Goal: Transaction & Acquisition: Purchase product/service

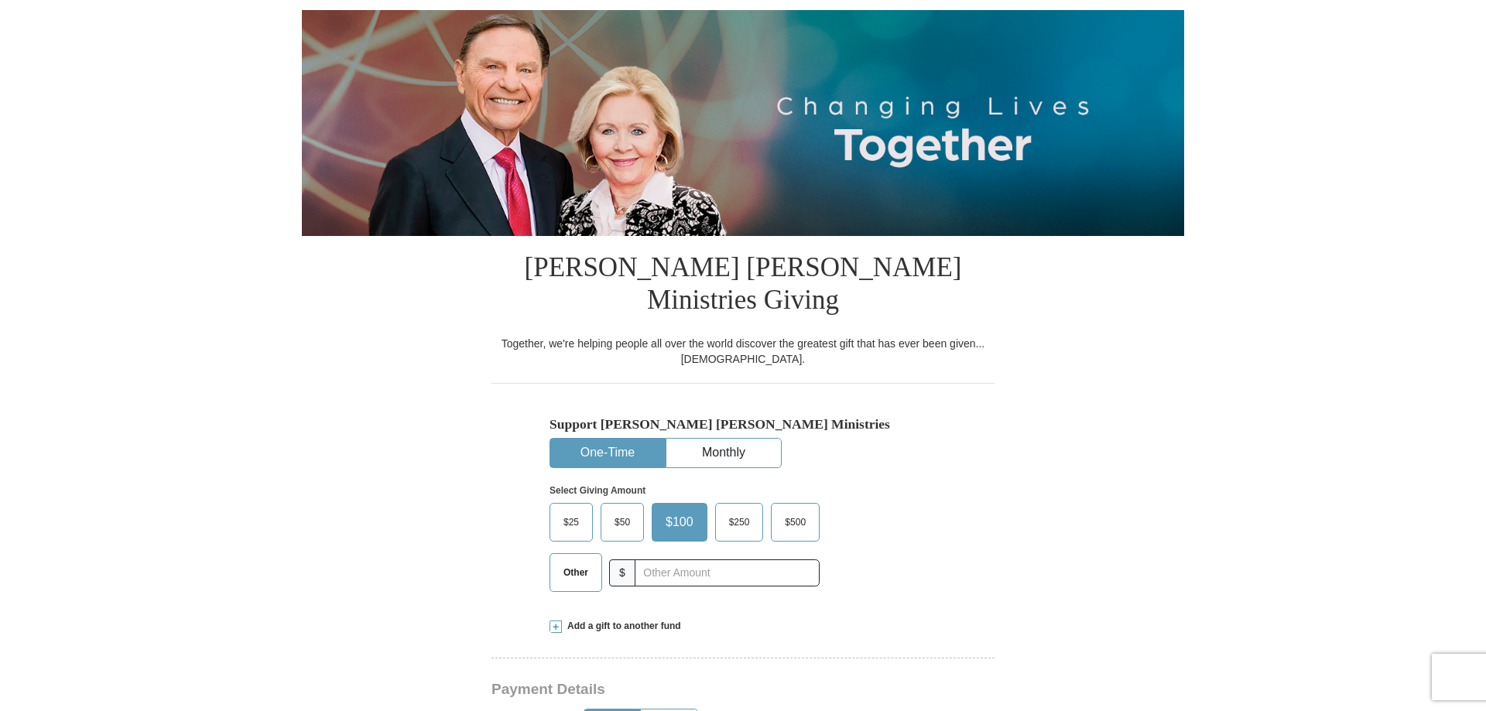
scroll to position [158, 0]
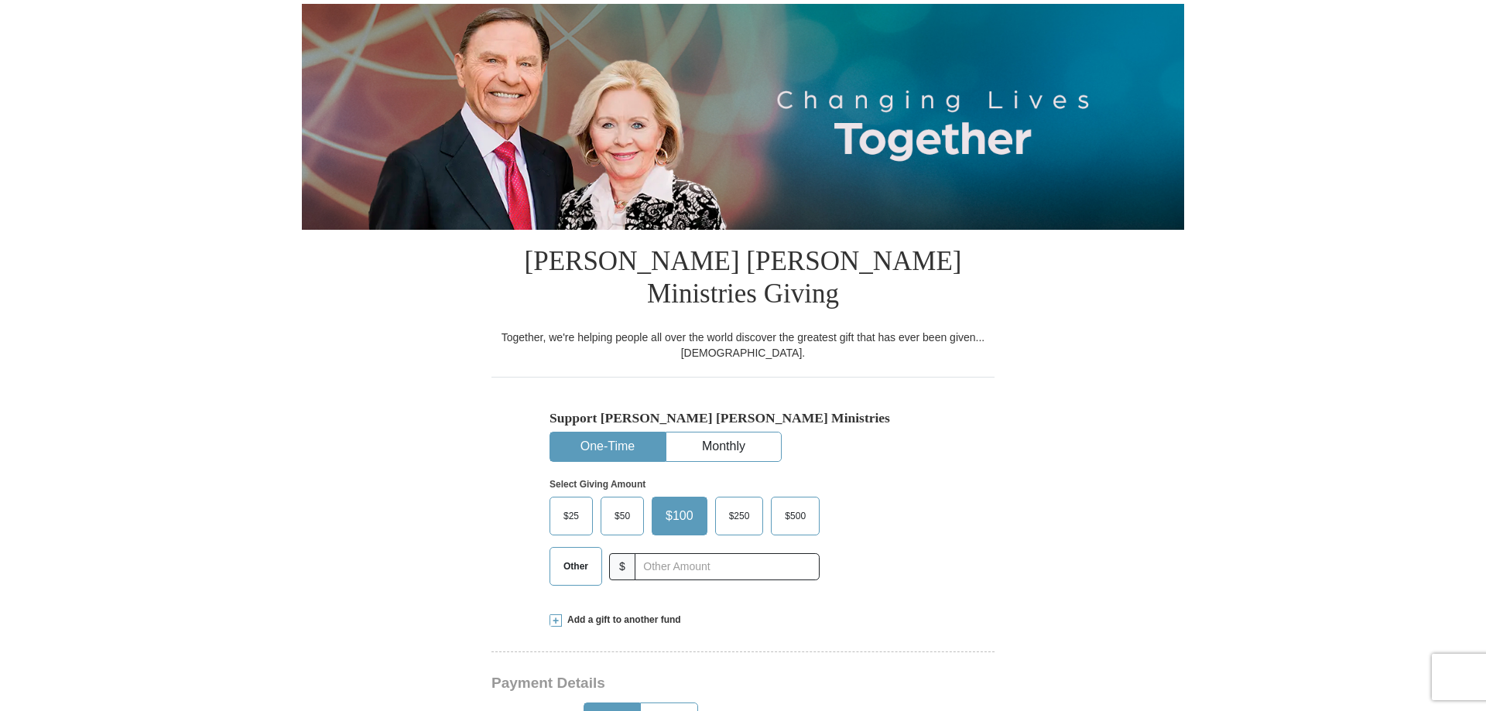
click at [567, 505] on span "$25" at bounding box center [571, 516] width 31 height 23
click at [0, 0] on input "$25" at bounding box center [0, 0] width 0 height 0
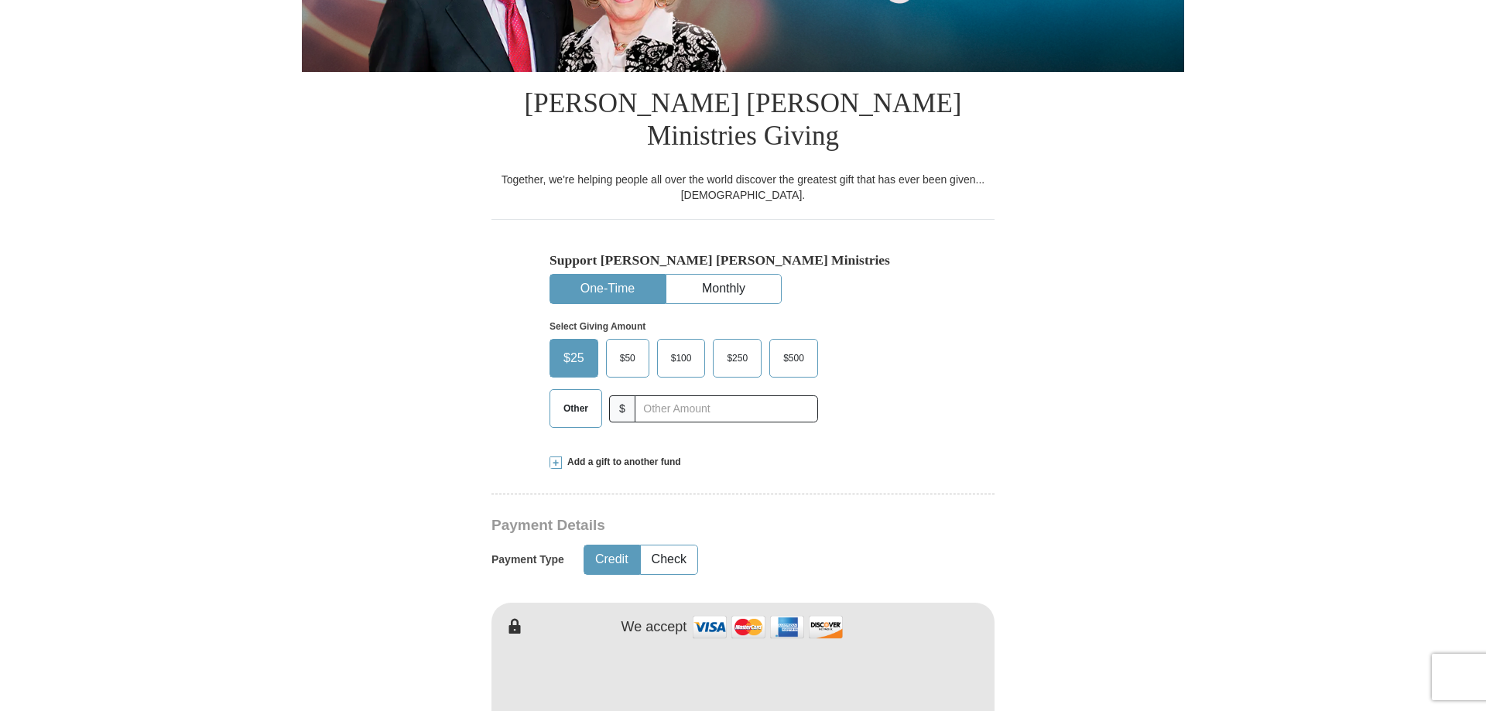
scroll to position [395, 0]
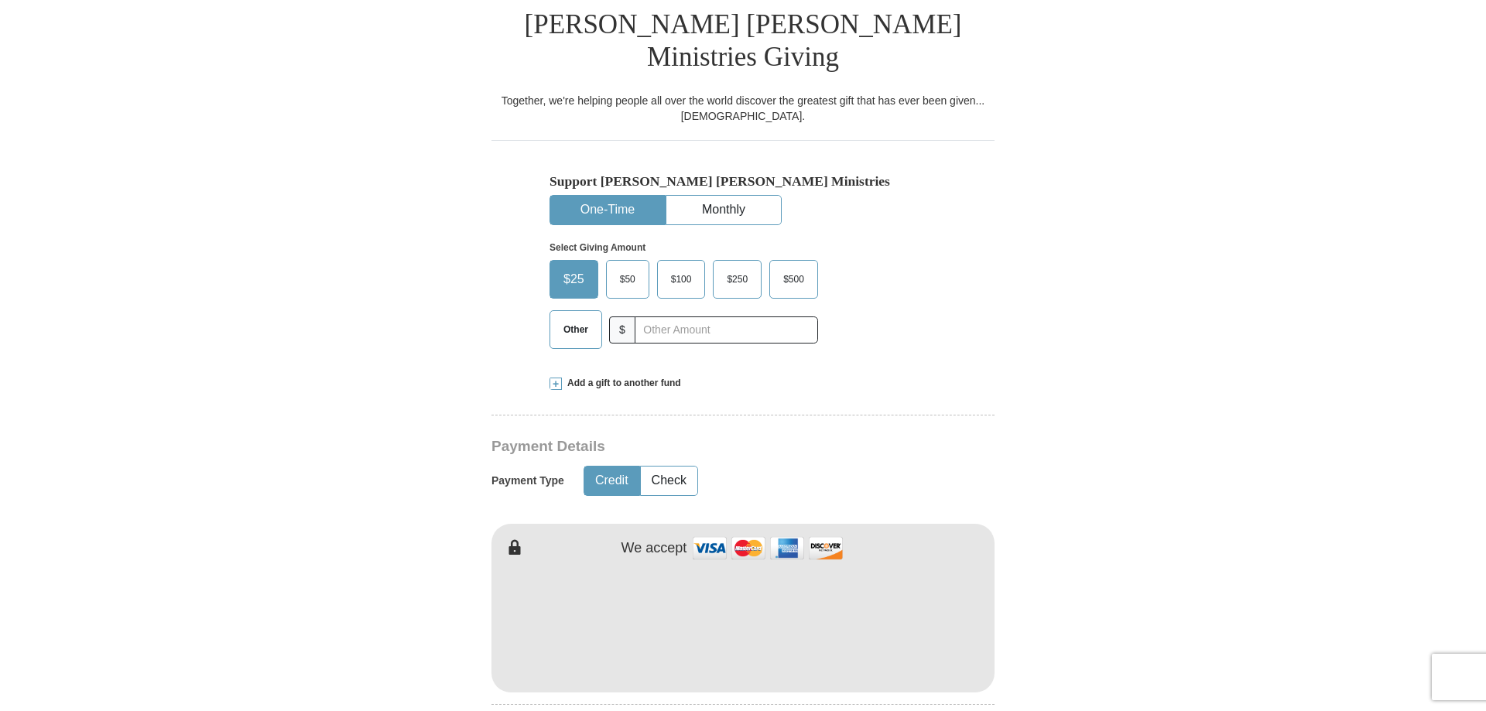
click at [1077, 567] on form "Already have an account? Sign in for faster giving. Don't have an account? Crea…" at bounding box center [743, 638] width 883 height 1942
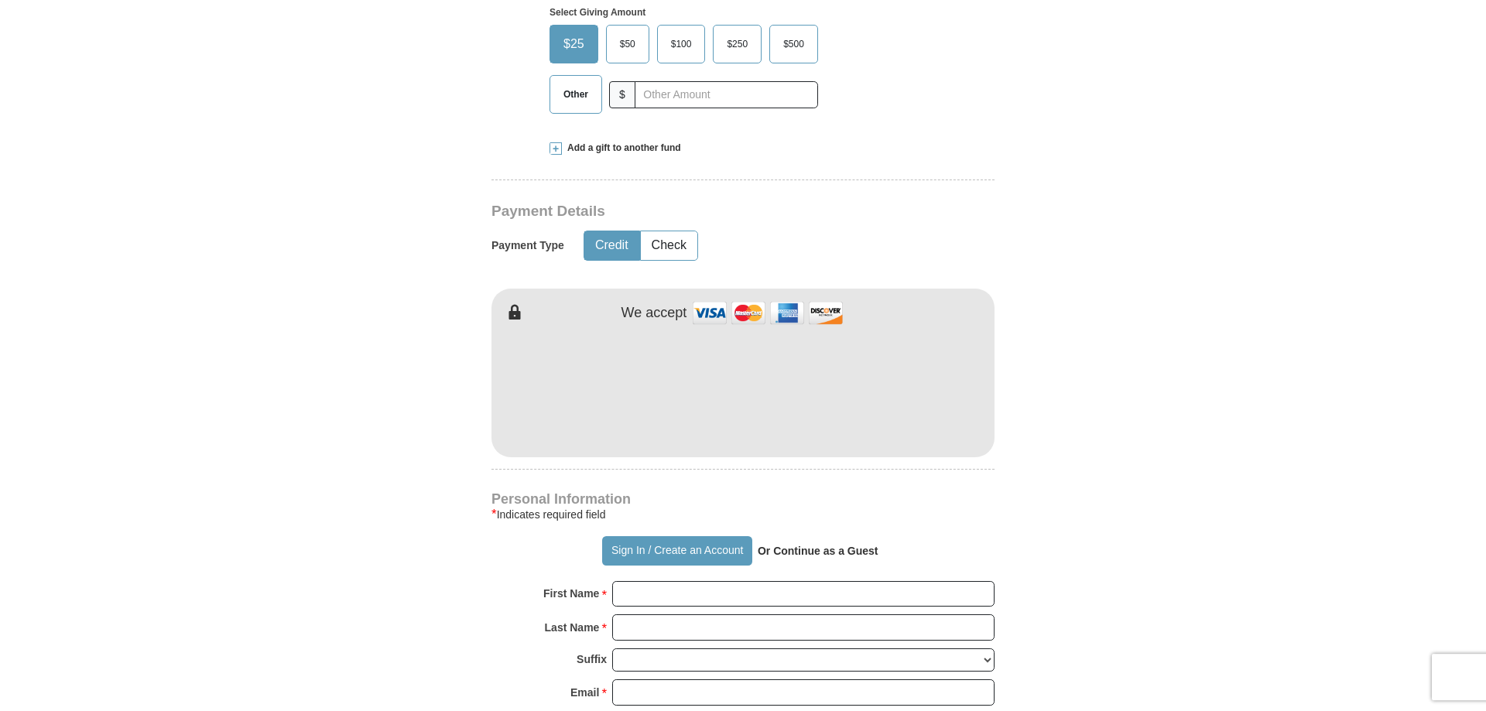
scroll to position [632, 0]
click at [809, 543] on strong "Or Continue as a Guest" at bounding box center [818, 549] width 121 height 12
click at [803, 543] on strong "Or Continue as a Guest" at bounding box center [818, 549] width 121 height 12
click at [633, 580] on input "First Name *" at bounding box center [803, 593] width 382 height 26
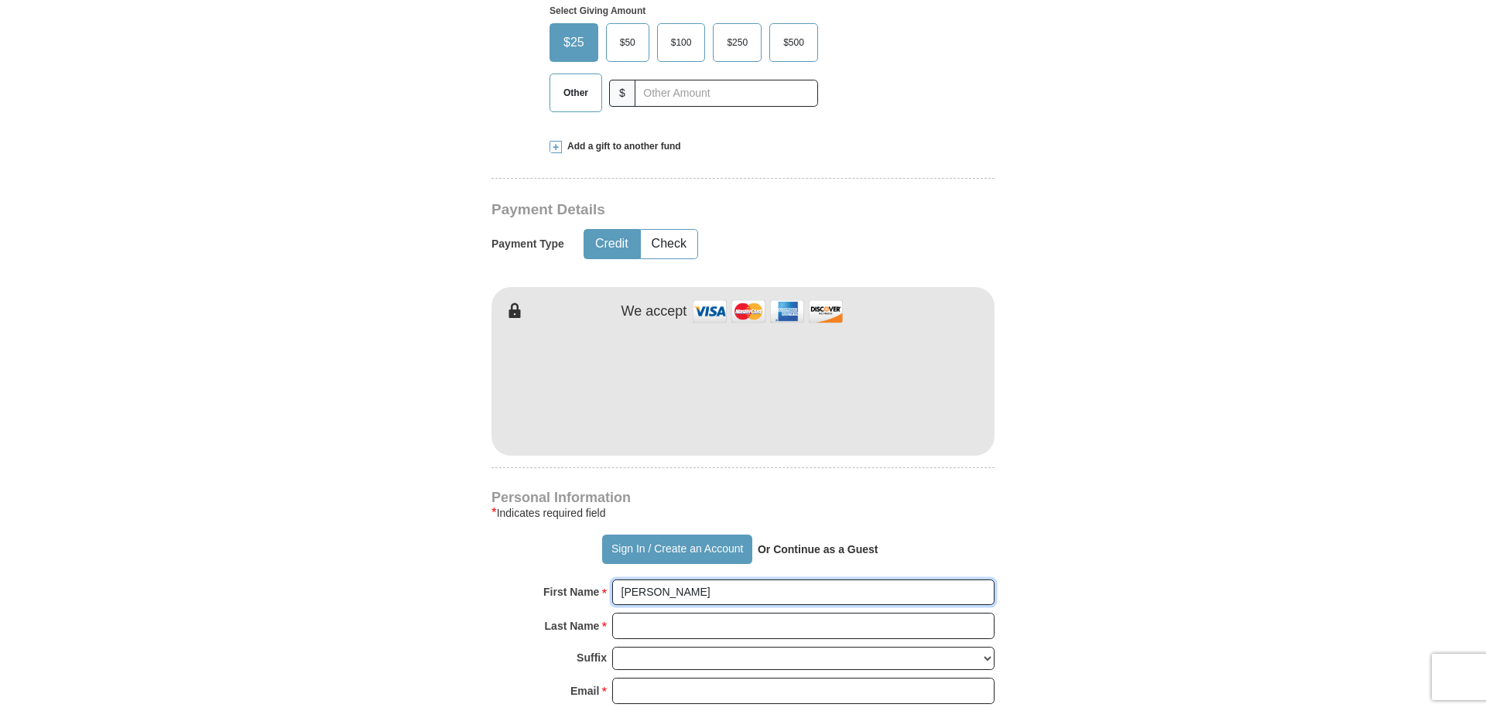
type input "[PERSON_NAME]"
click at [650, 613] on input "Last Name *" at bounding box center [803, 626] width 382 height 26
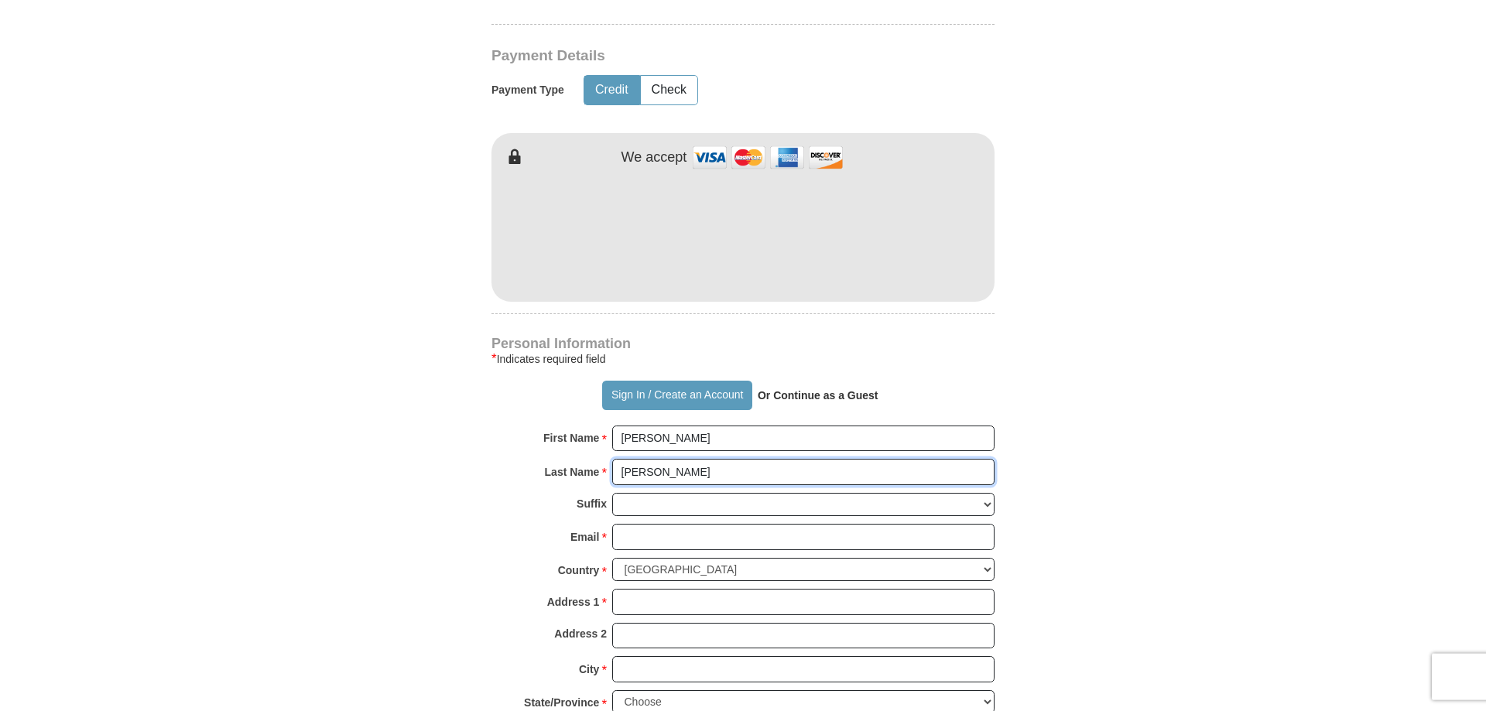
scroll to position [790, 0]
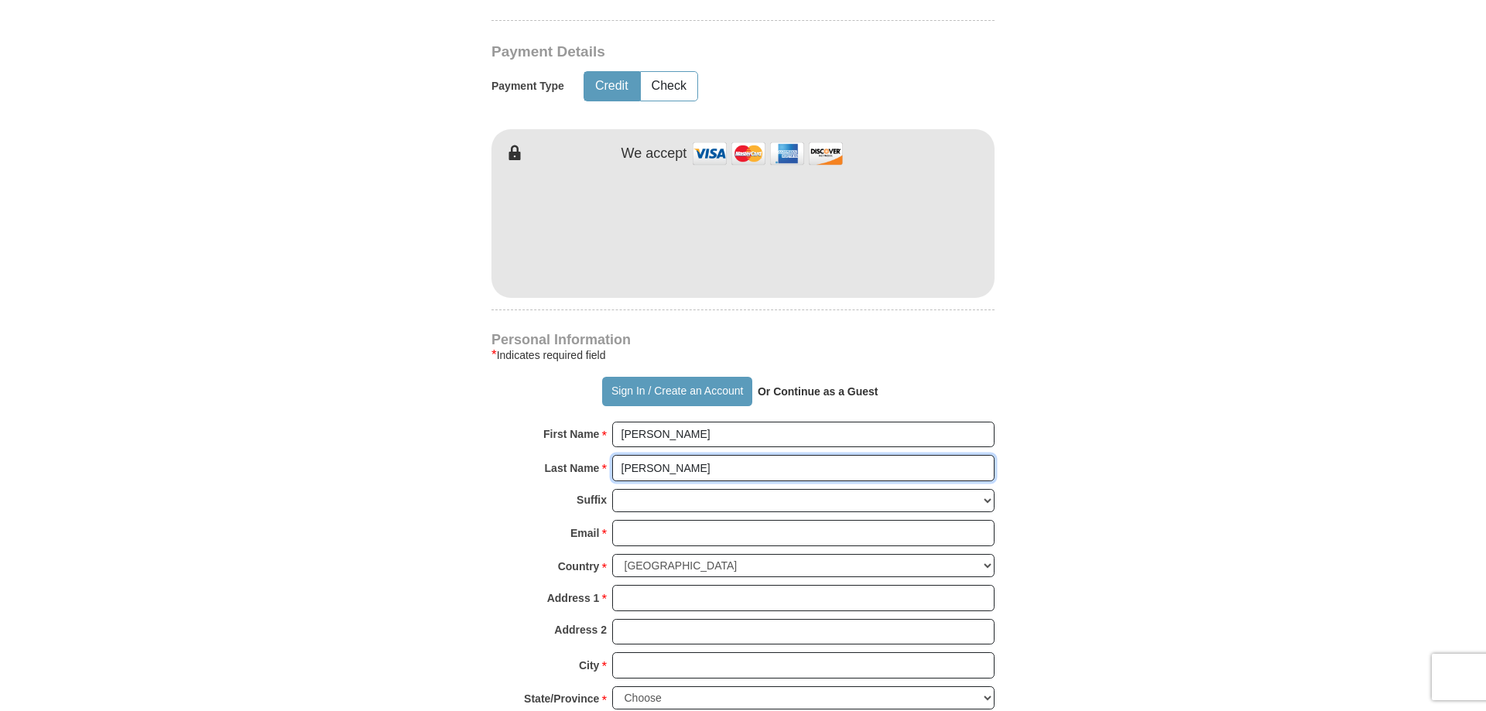
type input "[PERSON_NAME]"
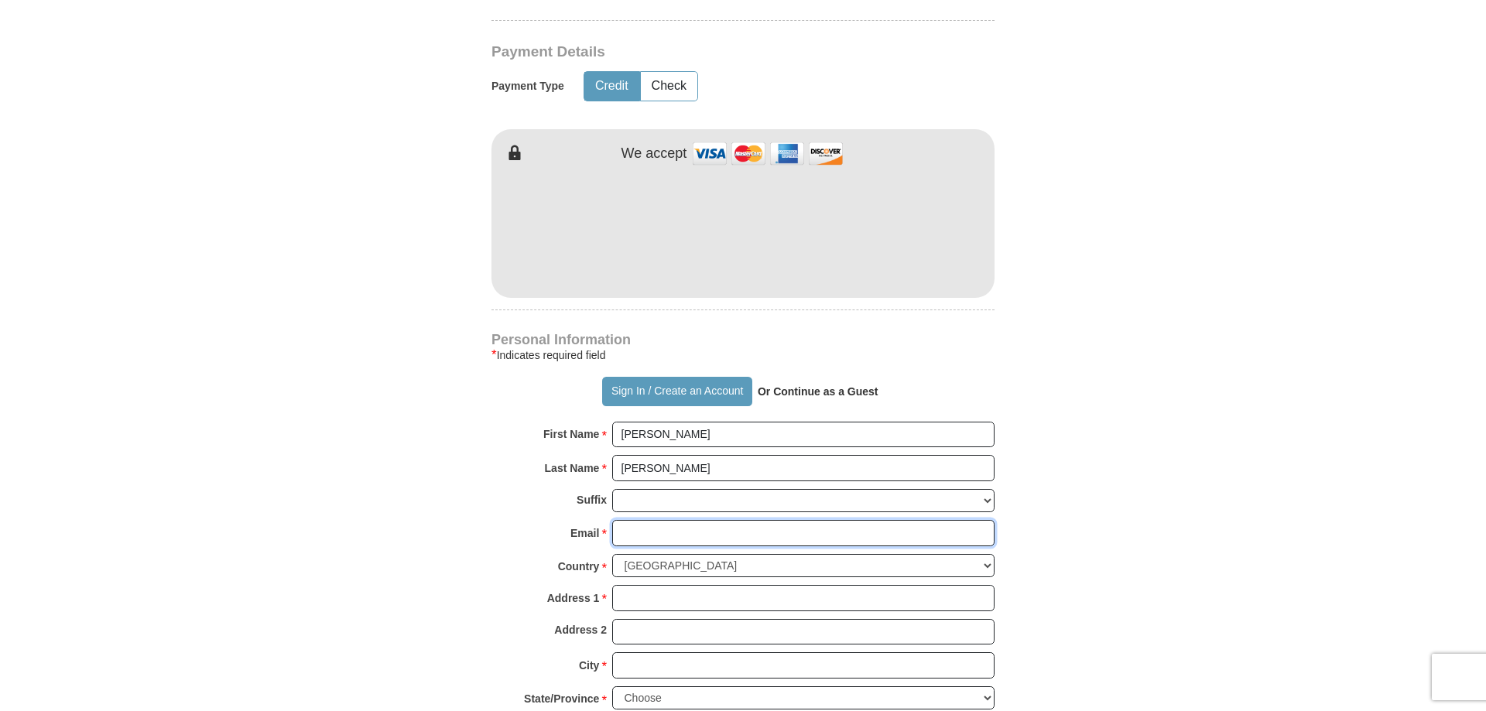
click at [652, 520] on input "Email *" at bounding box center [803, 533] width 382 height 26
type input "[EMAIL_ADDRESS][DOMAIN_NAME]"
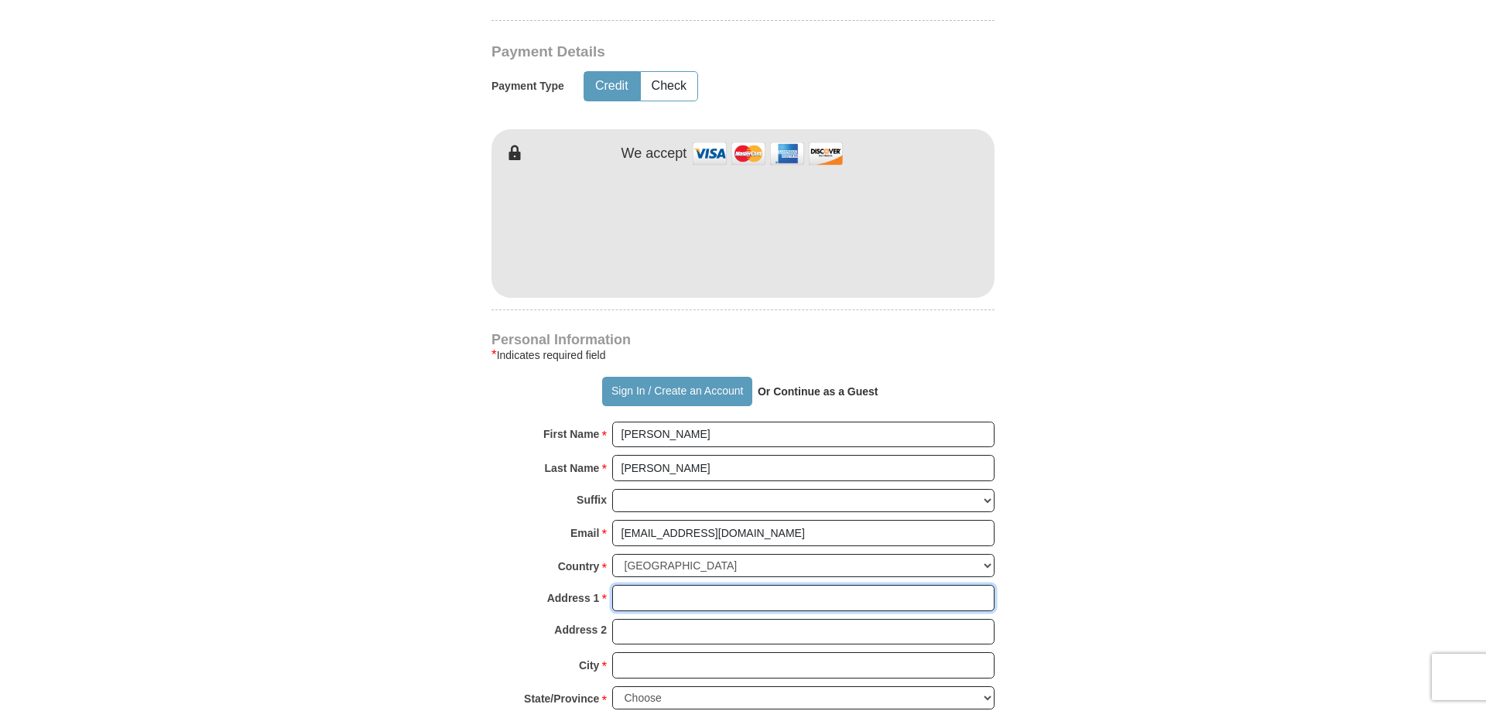
click at [626, 585] on input "Address 1 *" at bounding box center [803, 598] width 382 height 26
type input "[STREET_ADDRESS]"
click at [634, 619] on input "Address 2" at bounding box center [803, 632] width 382 height 26
type input "#216"
click at [630, 653] on input "City *" at bounding box center [803, 666] width 382 height 26
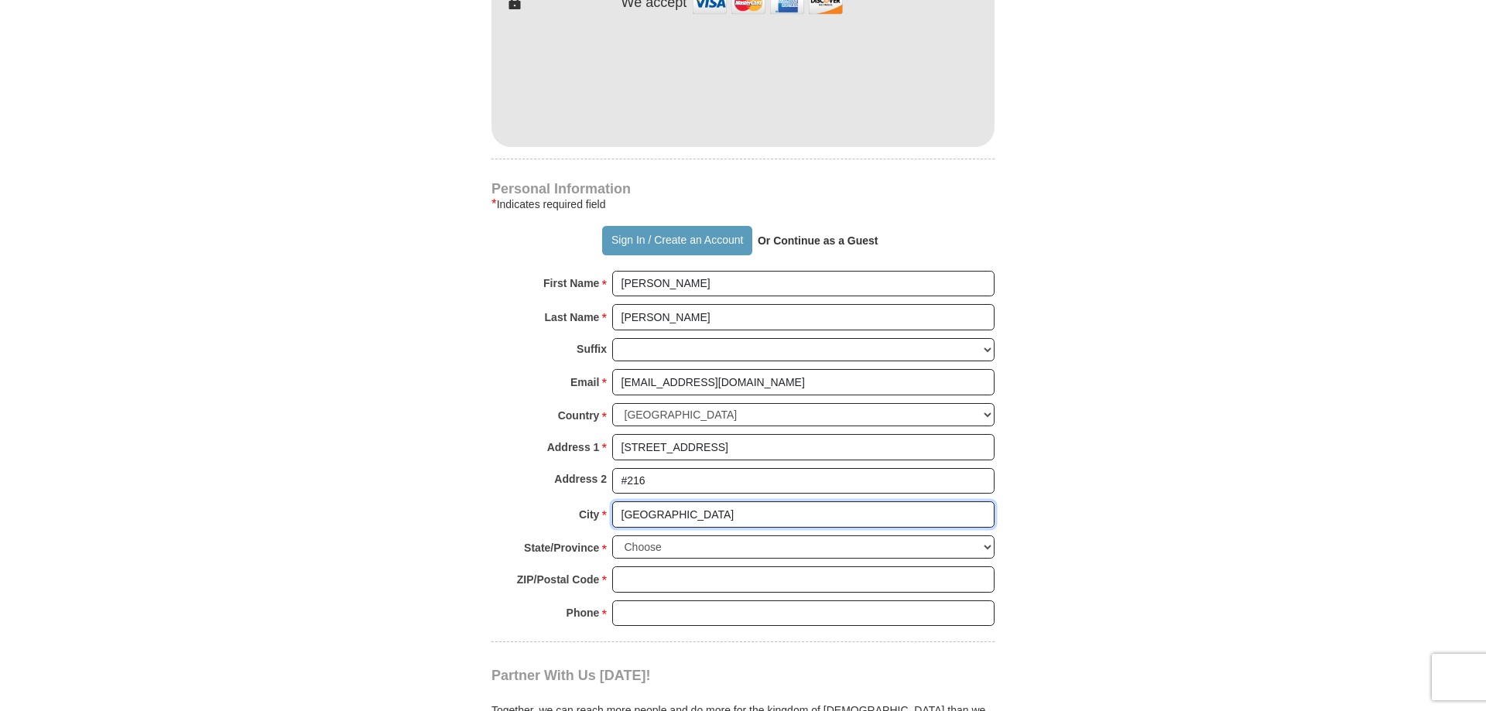
scroll to position [948, 0]
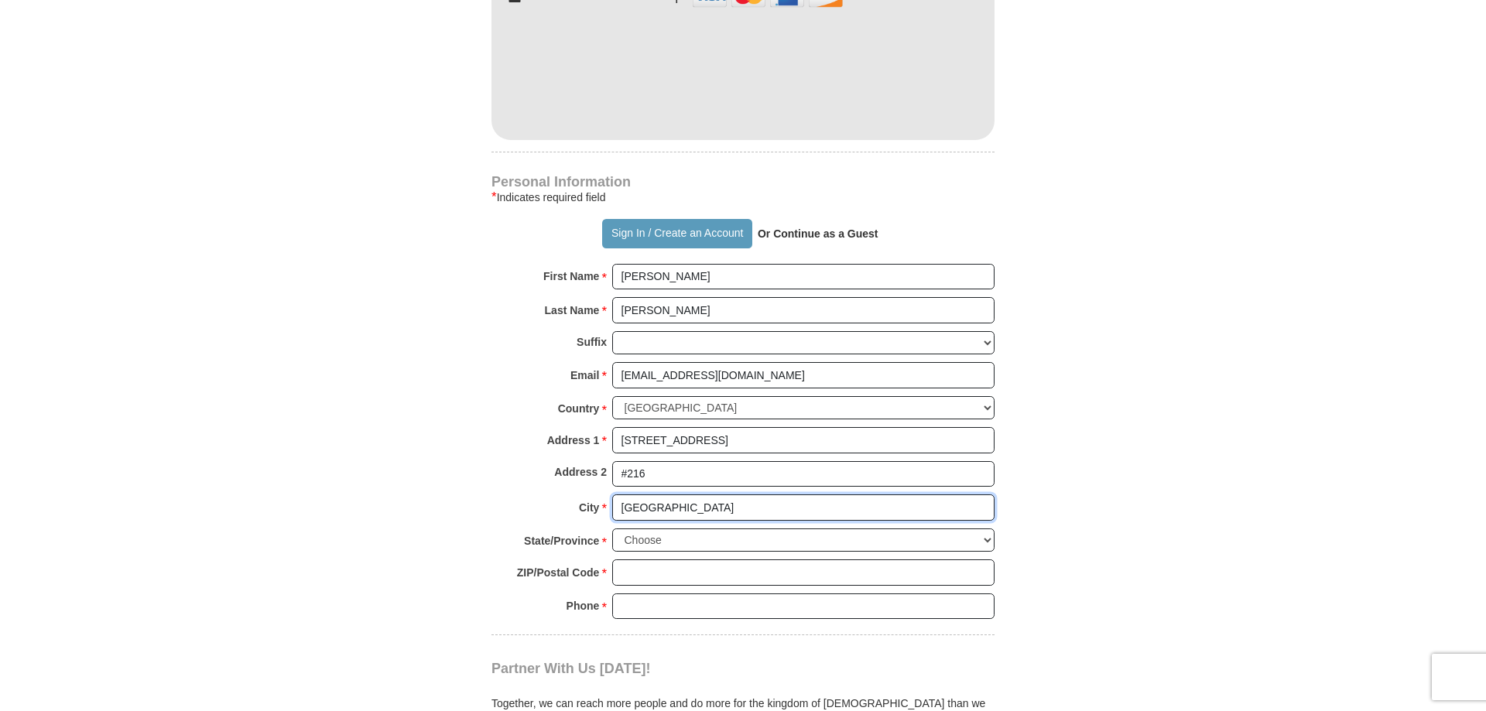
type input "[GEOGRAPHIC_DATA]"
click at [612, 529] on select "Choose [US_STATE] [US_STATE] [US_STATE] [US_STATE] [US_STATE] Armed Forces Amer…" at bounding box center [803, 541] width 382 height 24
select select "CA"
click option "[US_STATE]" at bounding box center [0, 0] width 0 height 0
click at [640, 560] on input "ZIP/Postal Code *" at bounding box center [803, 573] width 382 height 26
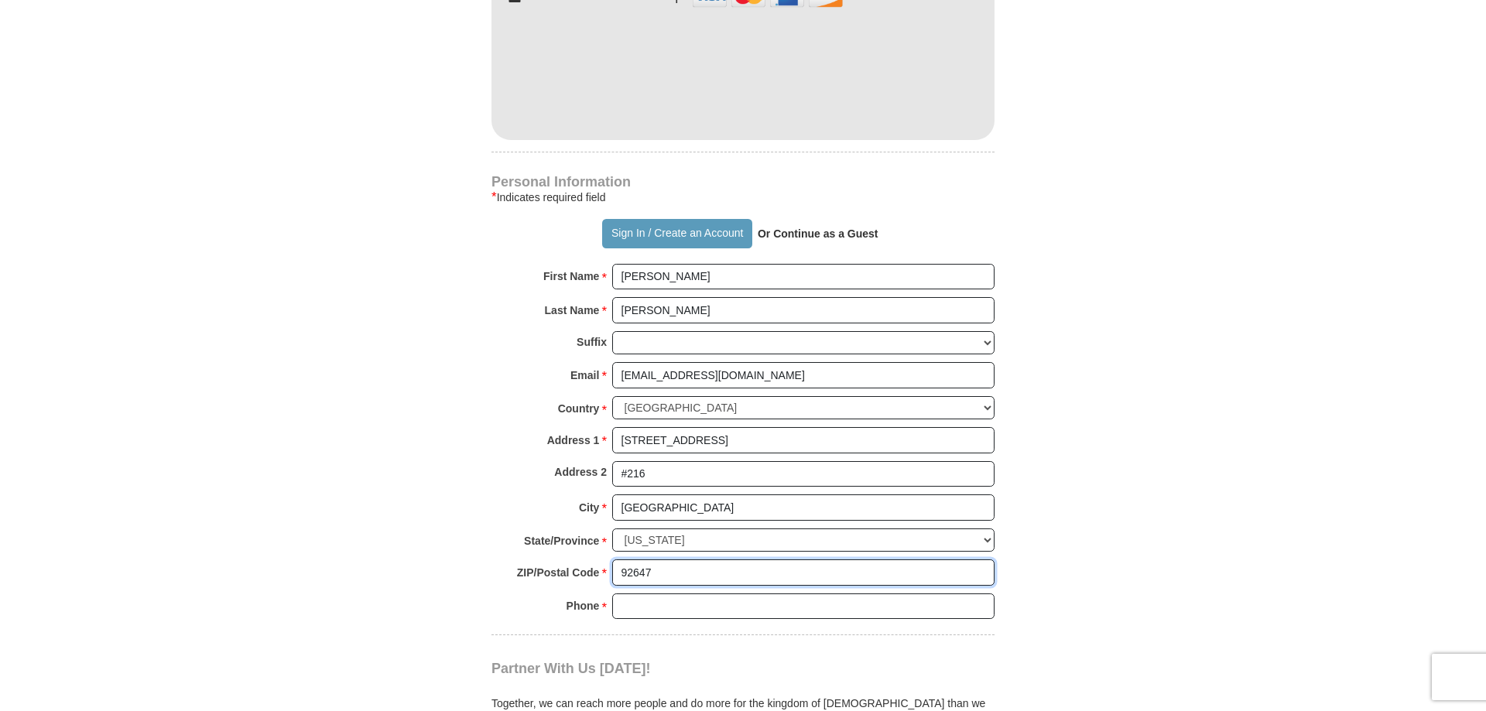
type input "92647"
click at [641, 594] on input "Phone * *" at bounding box center [803, 607] width 382 height 26
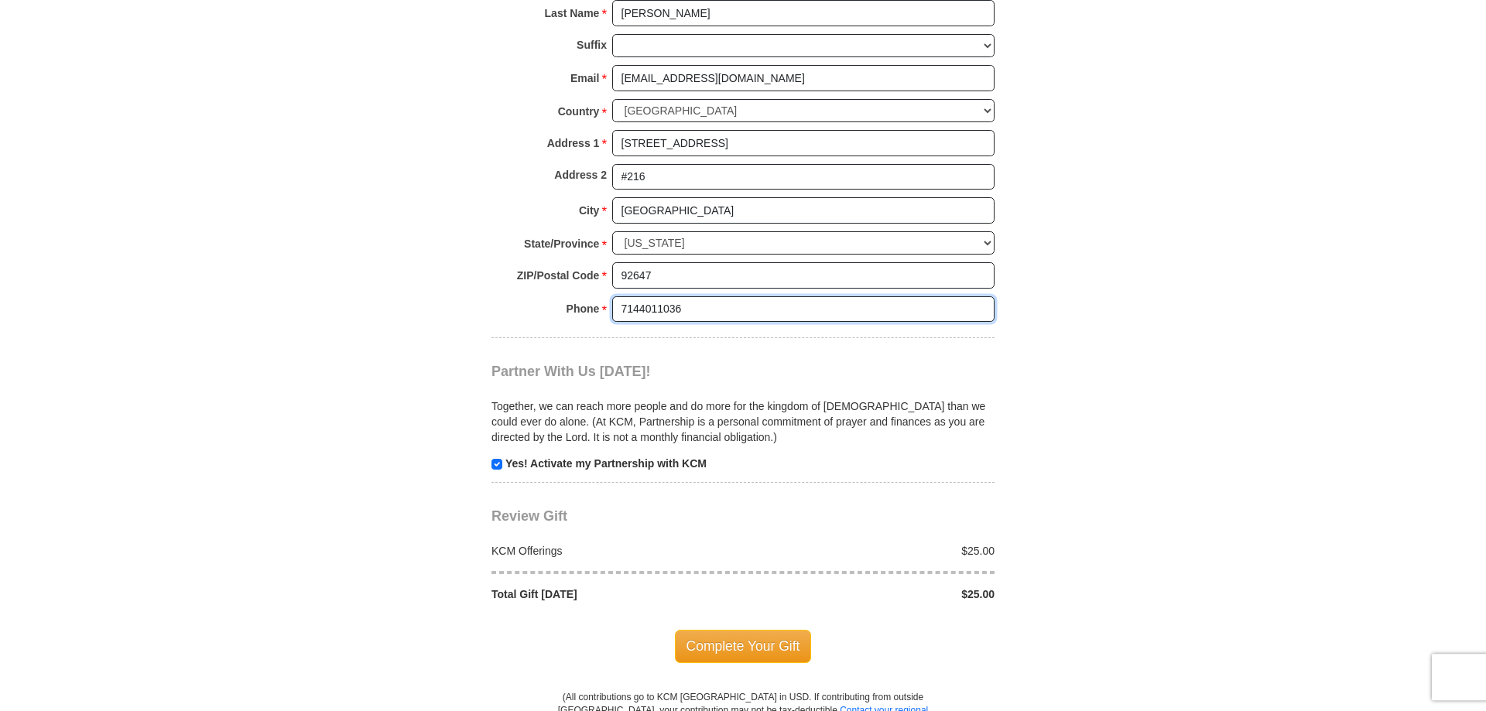
scroll to position [1263, 0]
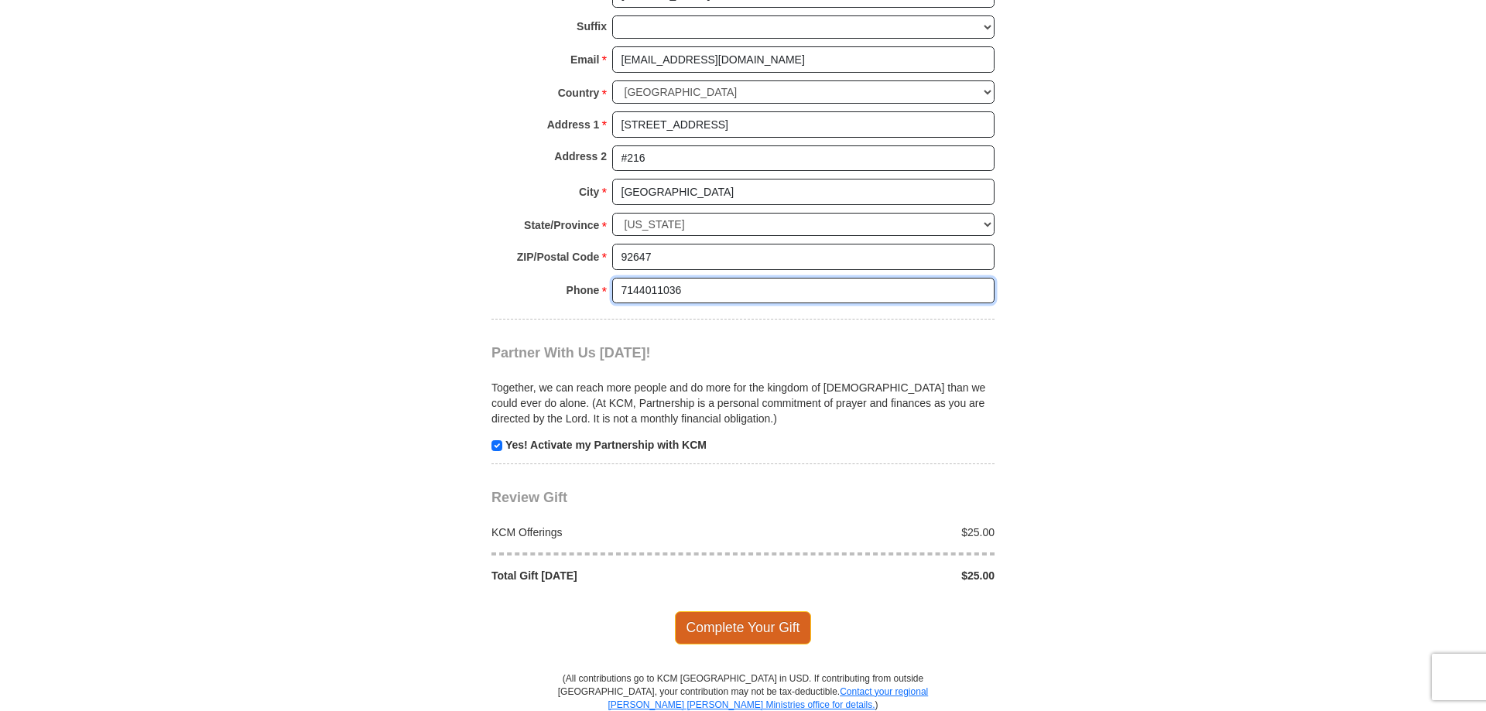
type input "7144011036"
click at [721, 612] on span "Complete Your Gift" at bounding box center [743, 628] width 137 height 33
